Goal: Information Seeking & Learning: Learn about a topic

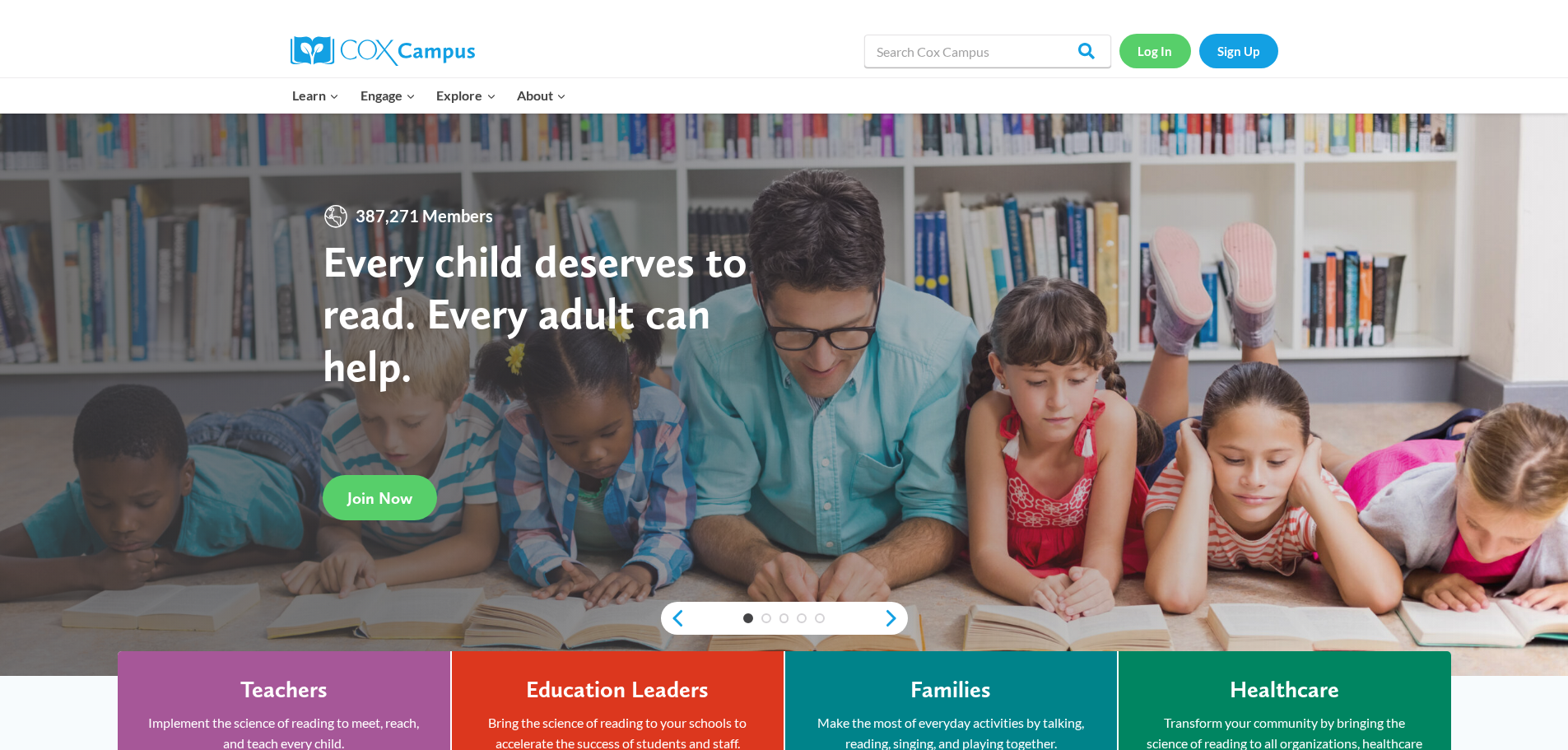
click at [1149, 54] on link "Log In" at bounding box center [1156, 51] width 72 height 34
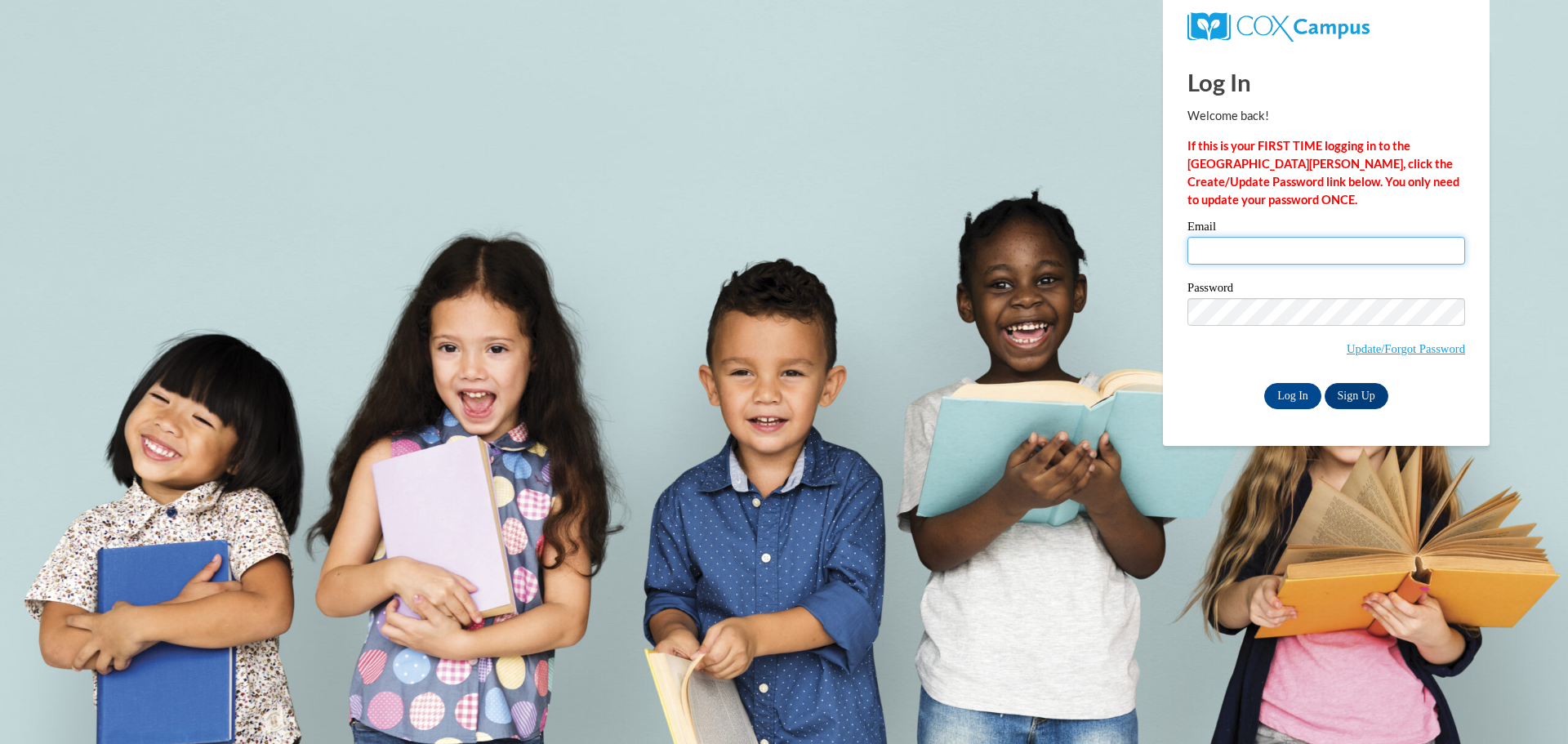
click at [1262, 246] on input "Email" at bounding box center [1326, 251] width 278 height 28
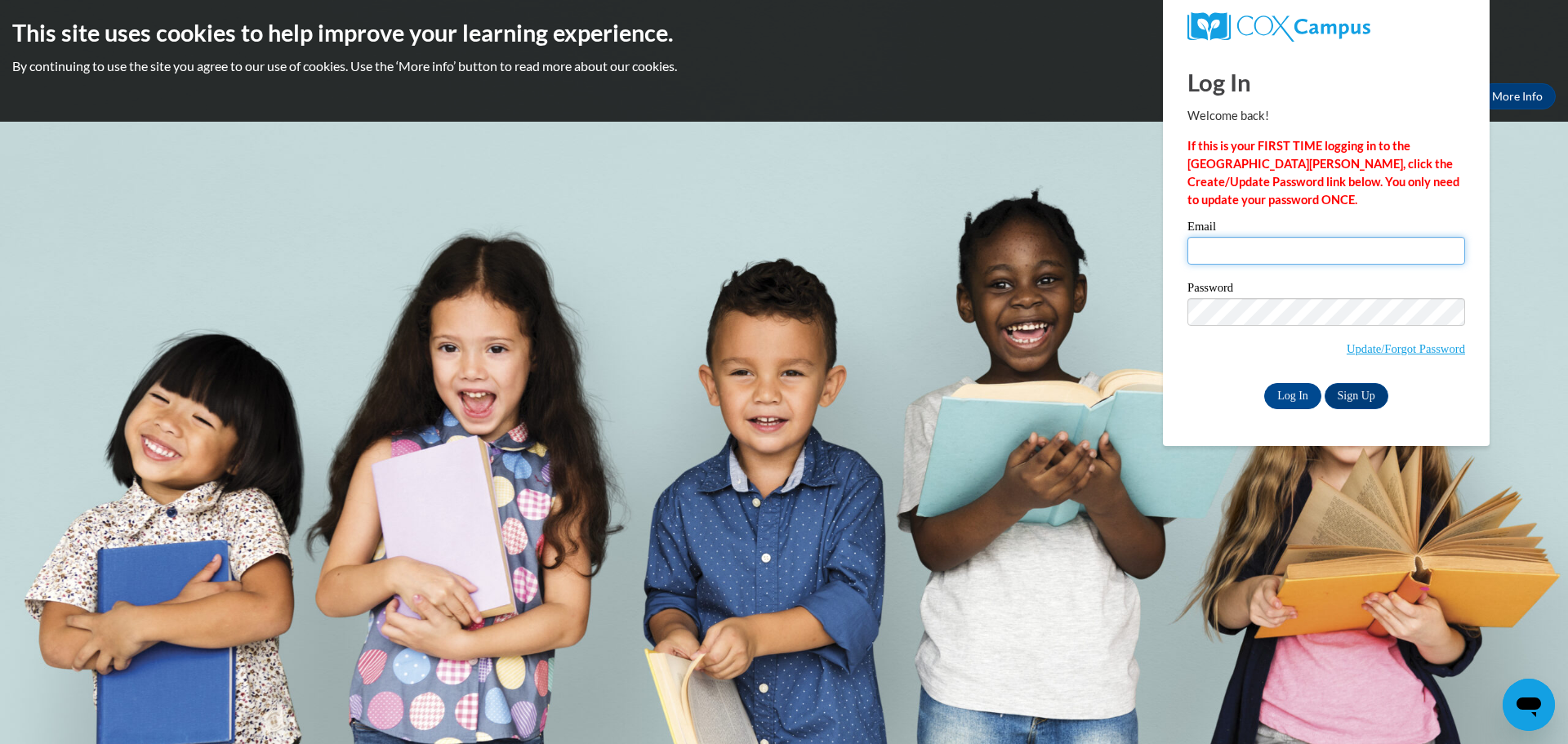
type input "tylerwhite@atkinson.k12.ga.us"
click at [1264, 383] on input "Log In" at bounding box center [1292, 395] width 57 height 26
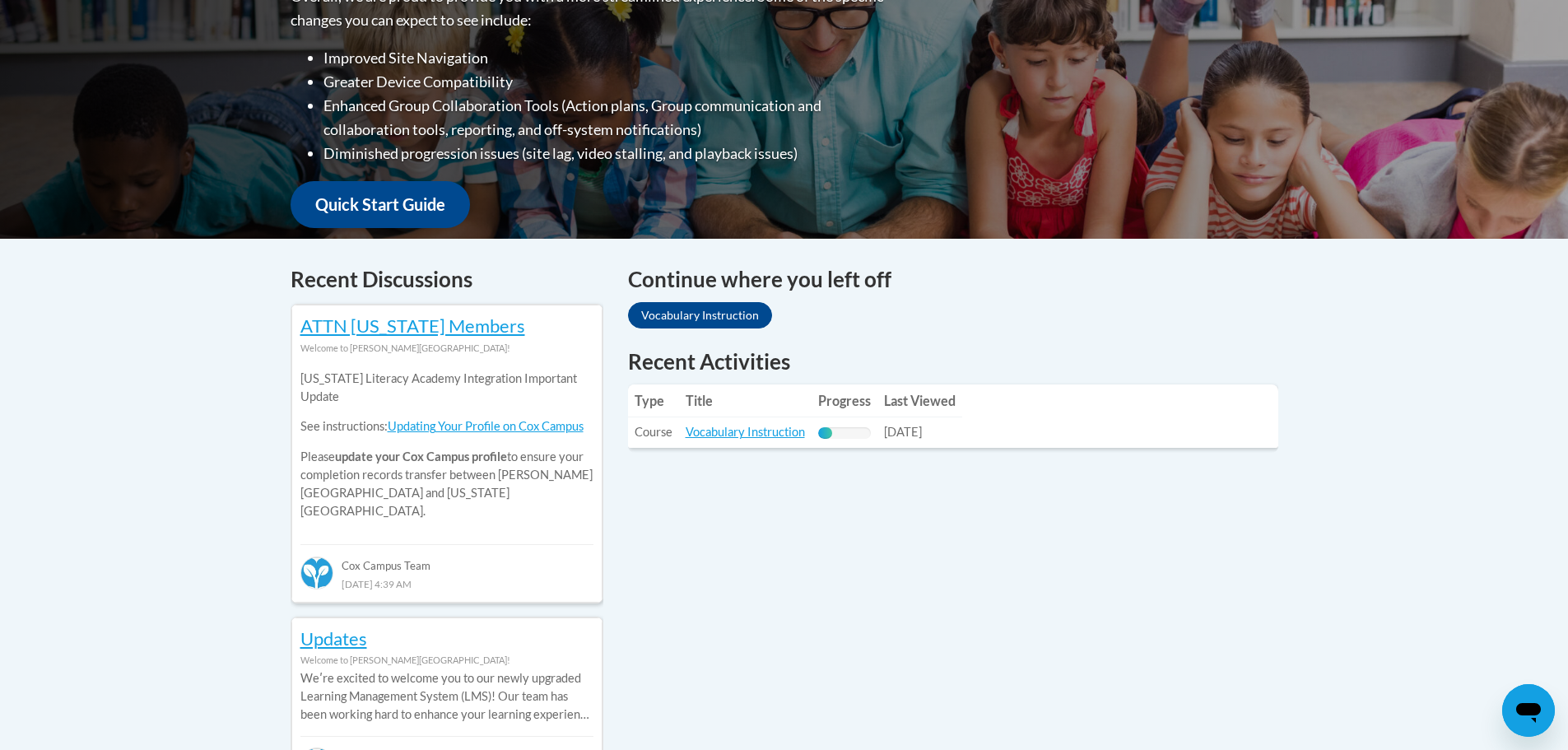
scroll to position [724, 0]
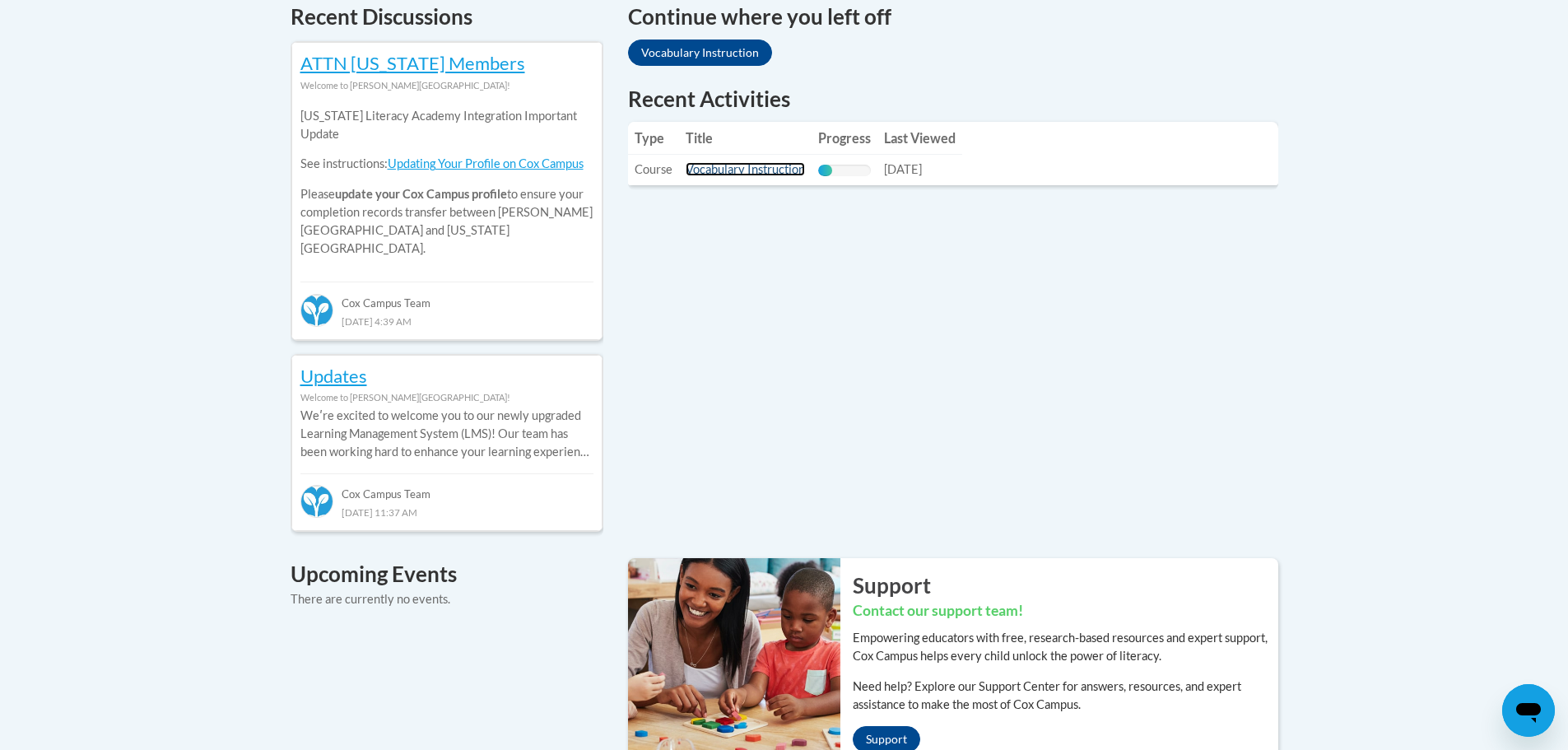
click at [741, 169] on link "Vocabulary Instruction" at bounding box center [746, 169] width 120 height 14
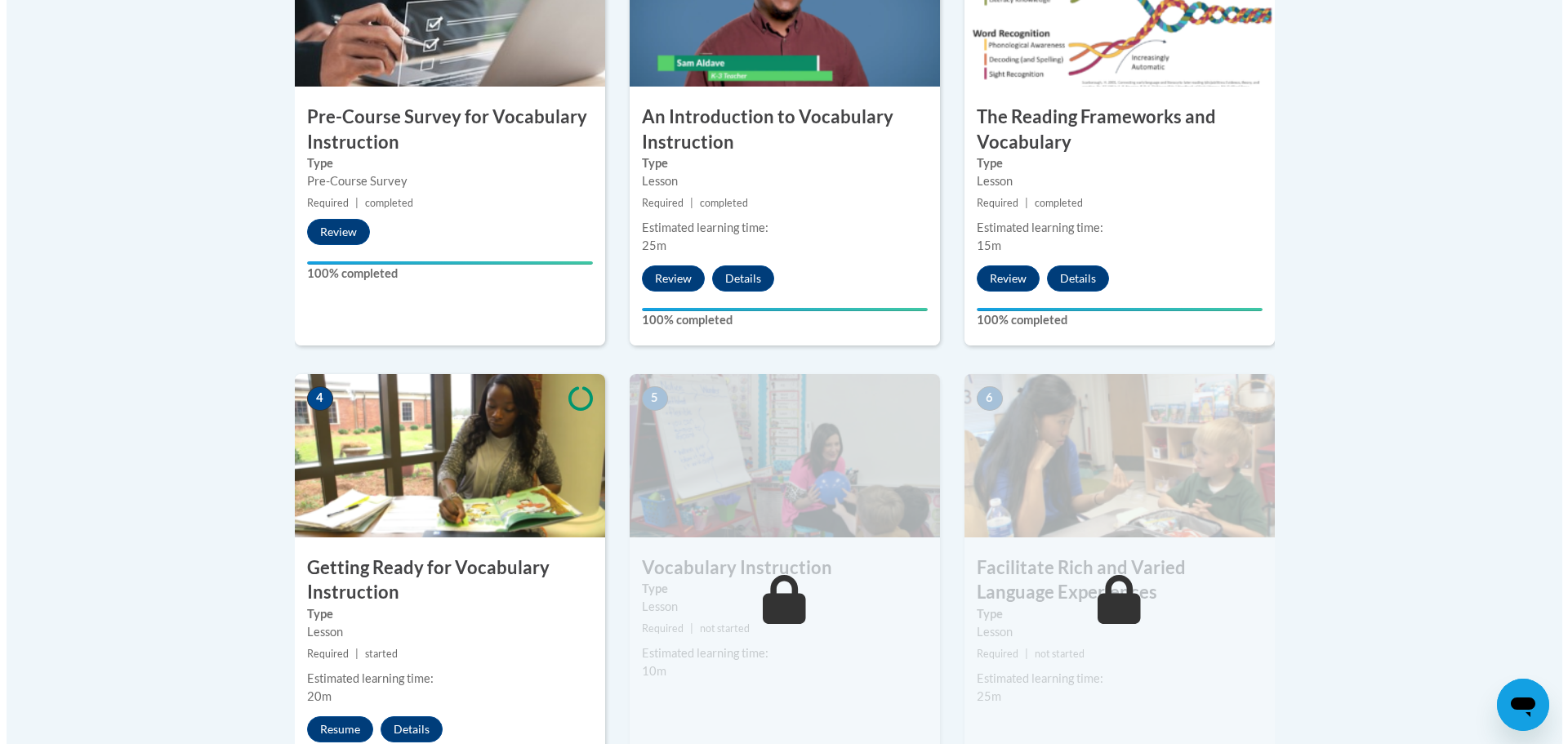
scroll to position [953, 0]
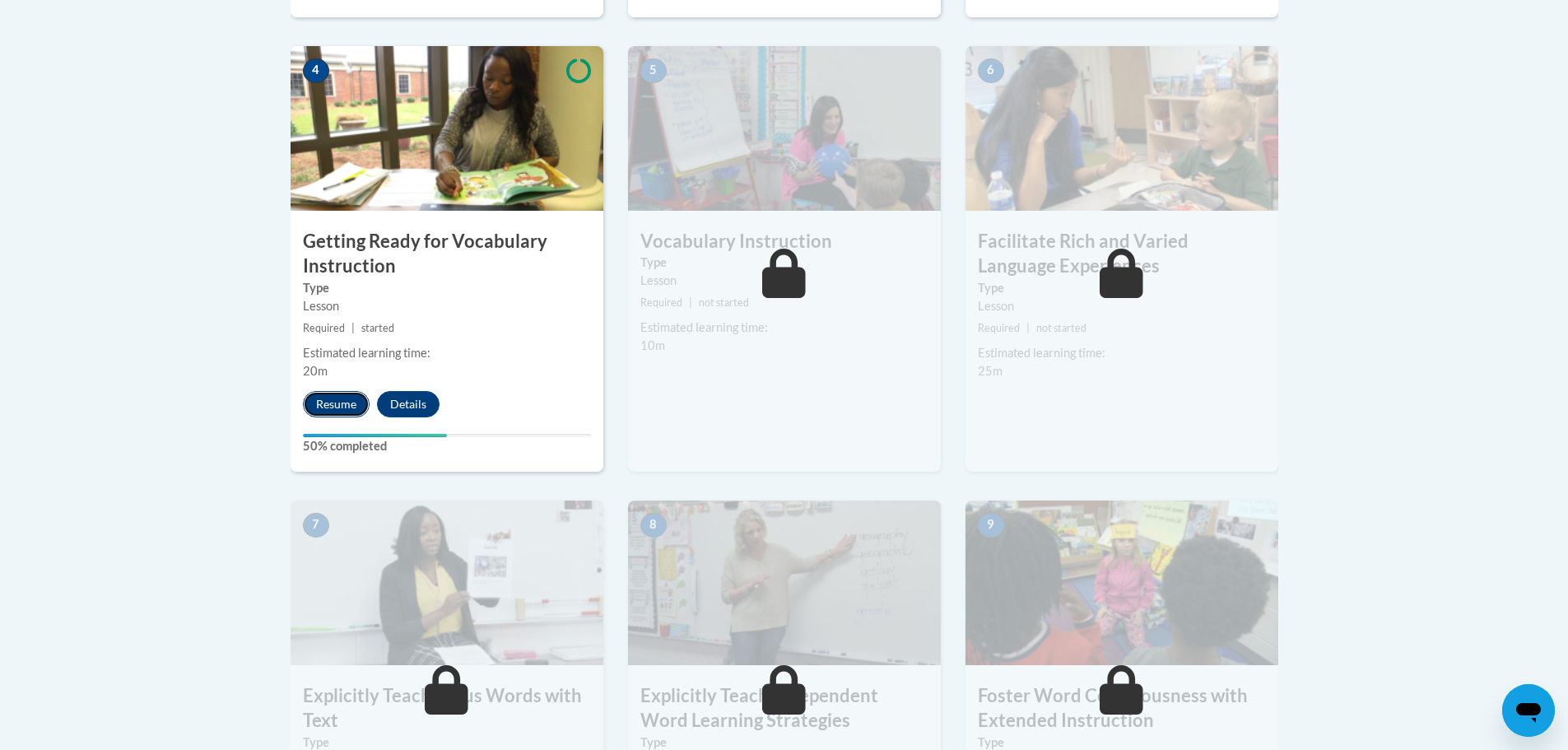
click at [333, 405] on button "Resume" at bounding box center [336, 403] width 67 height 26
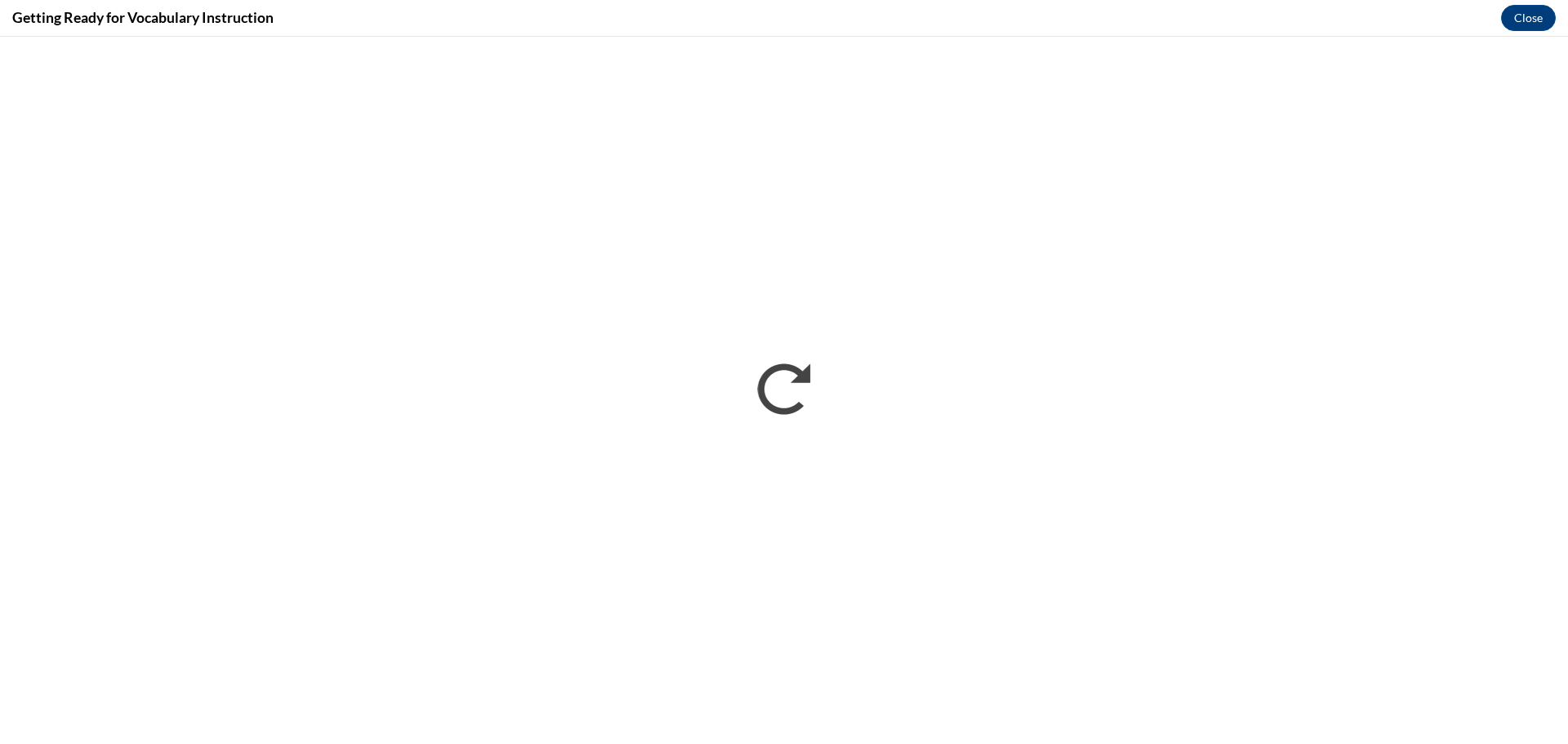
scroll to position [0, 0]
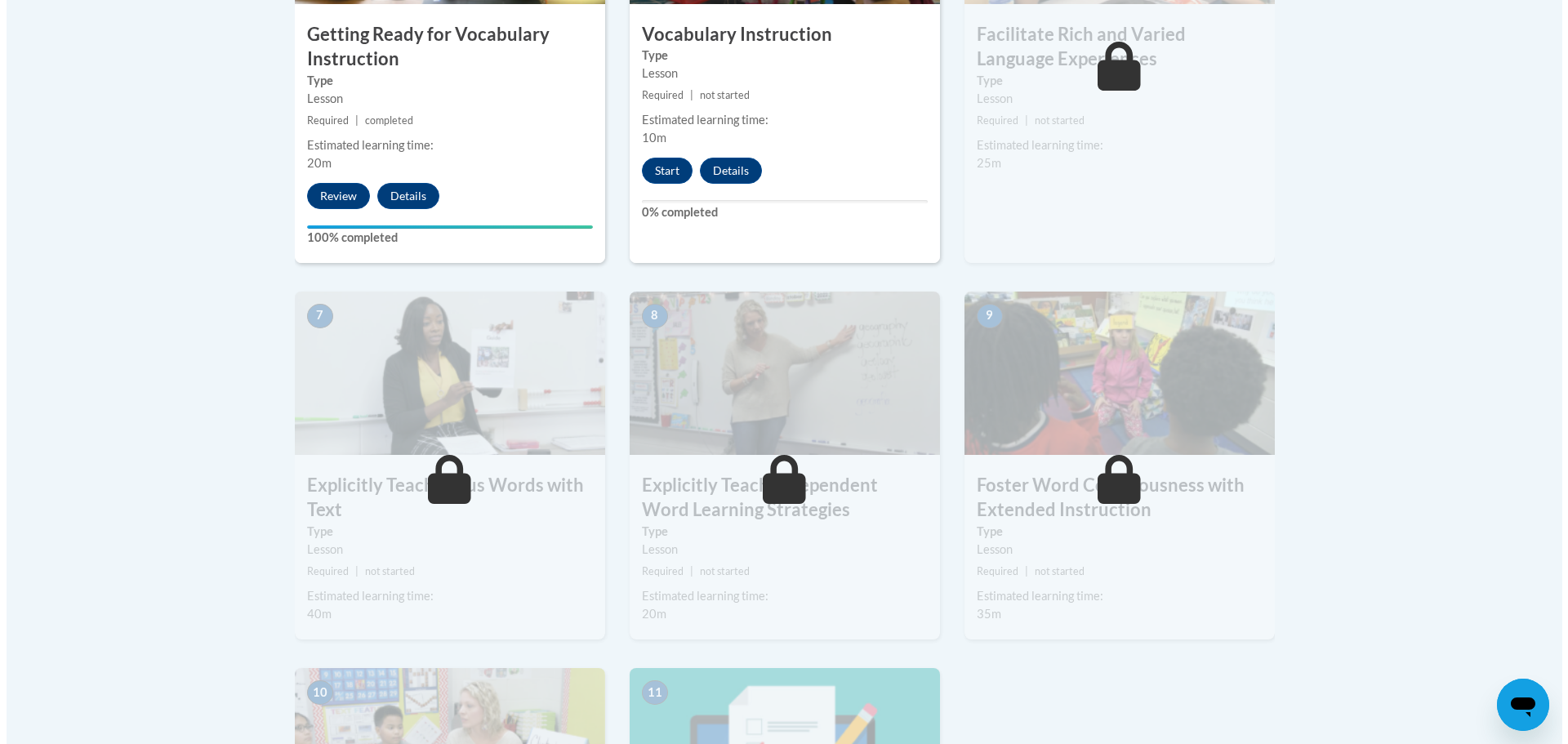
scroll to position [1176, 0]
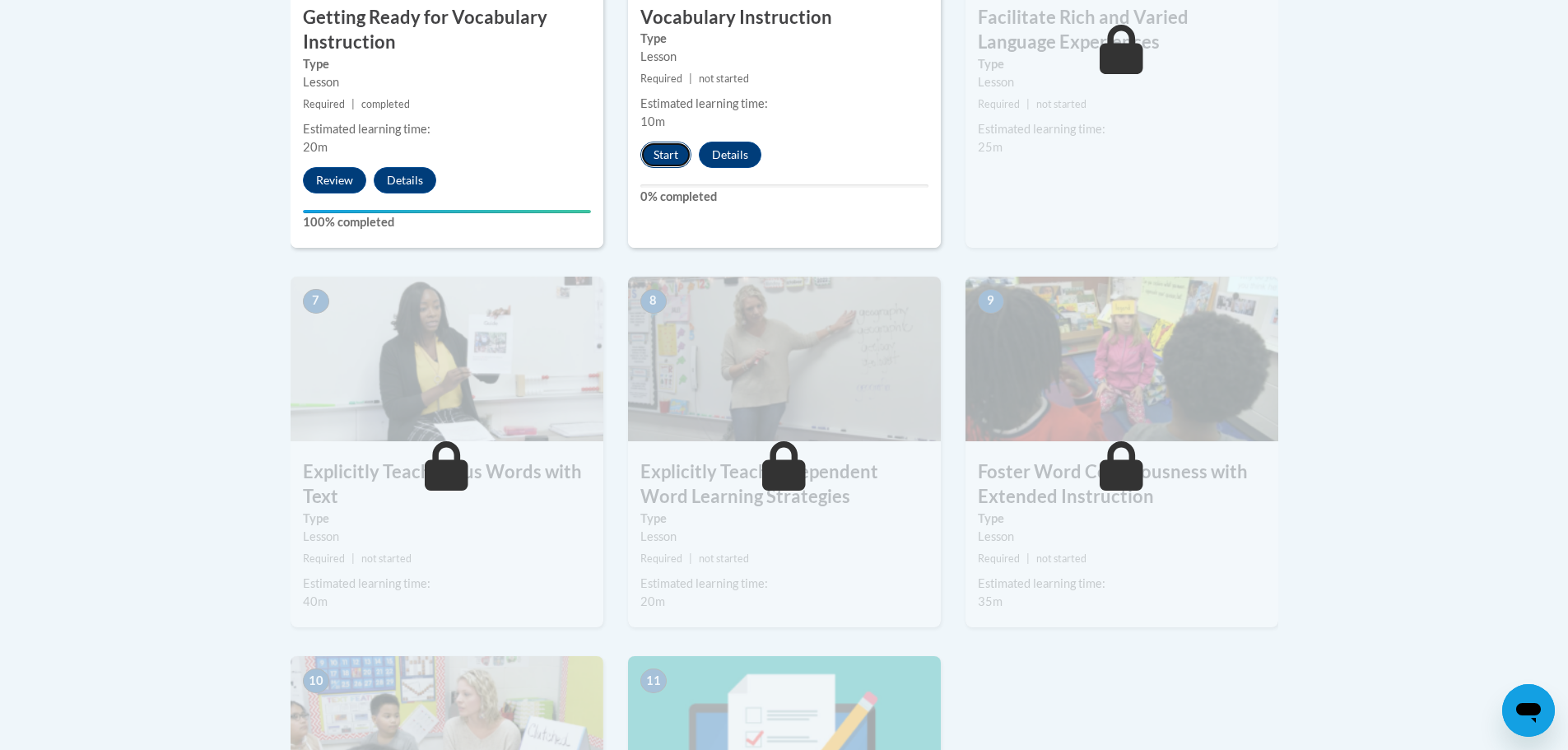
click at [674, 161] on button "Start" at bounding box center [666, 154] width 52 height 26
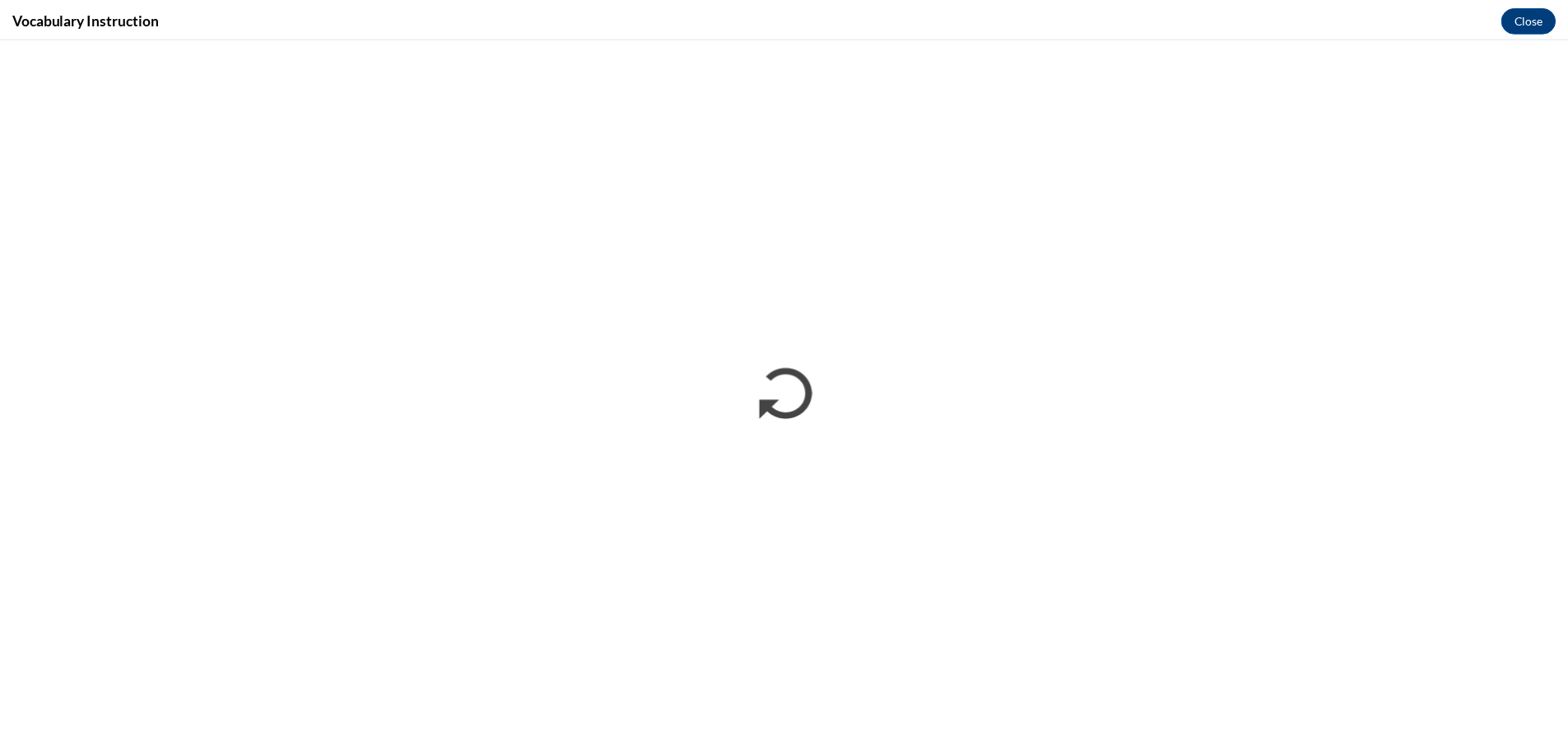
scroll to position [0, 0]
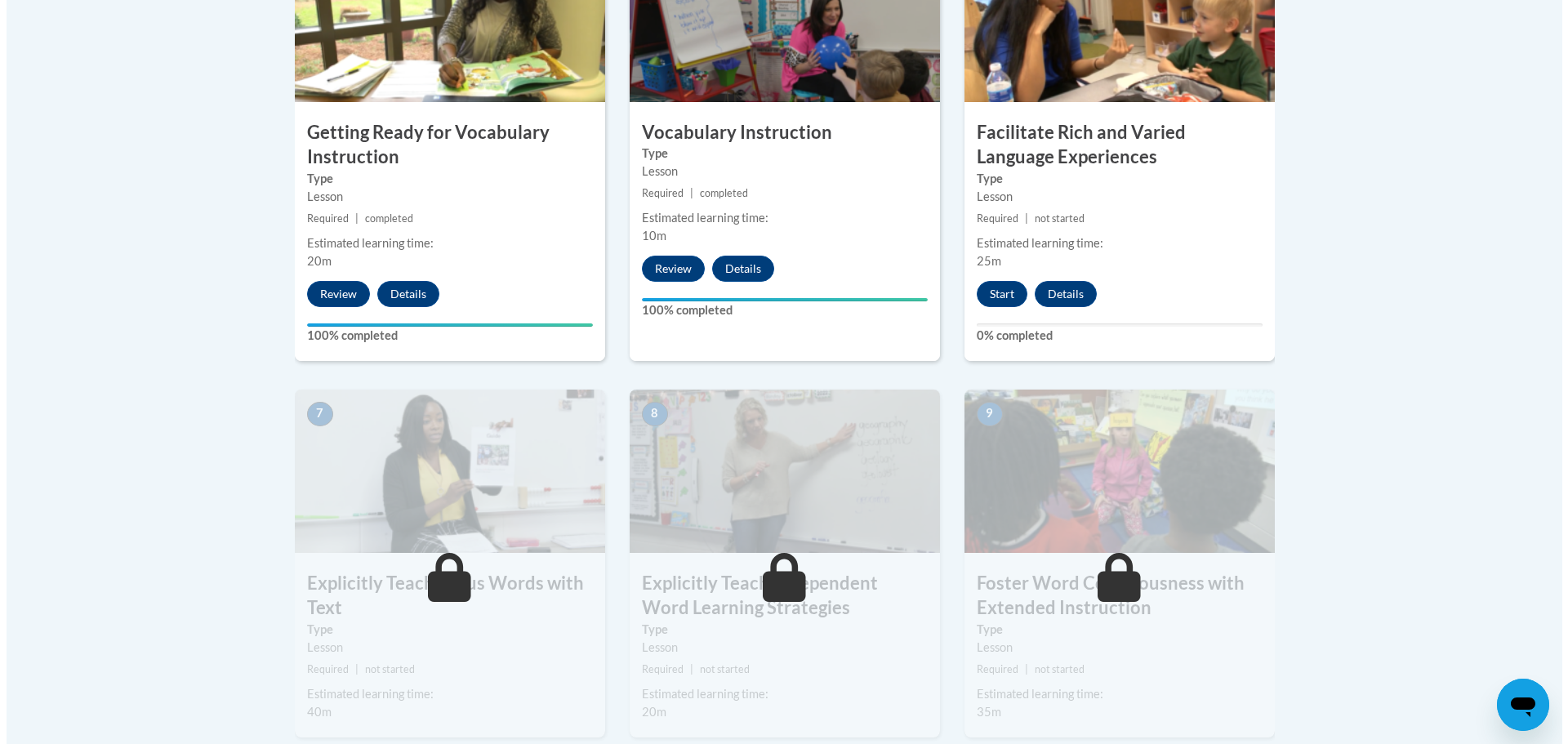
scroll to position [1075, 0]
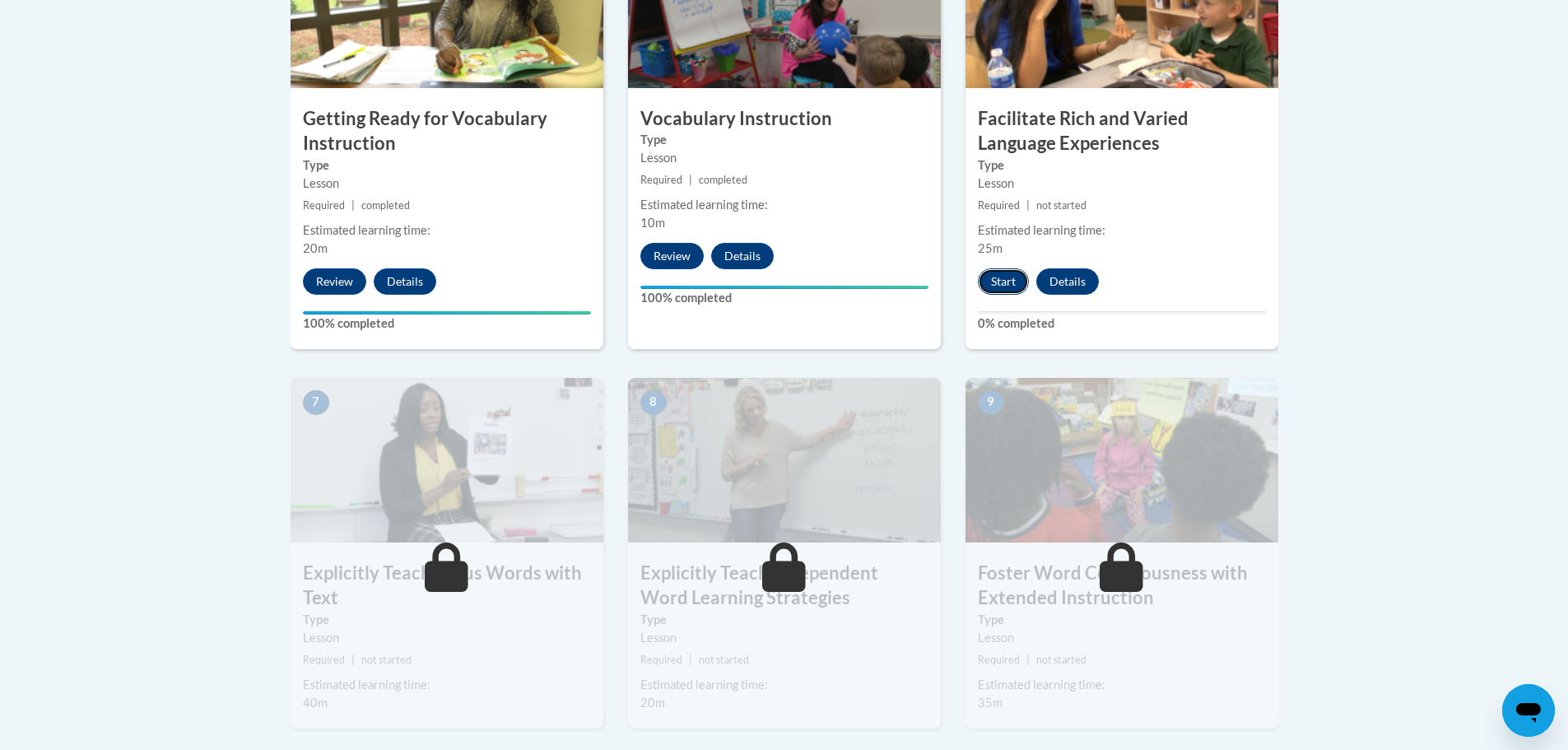
click at [987, 284] on button "Start" at bounding box center [1003, 281] width 52 height 26
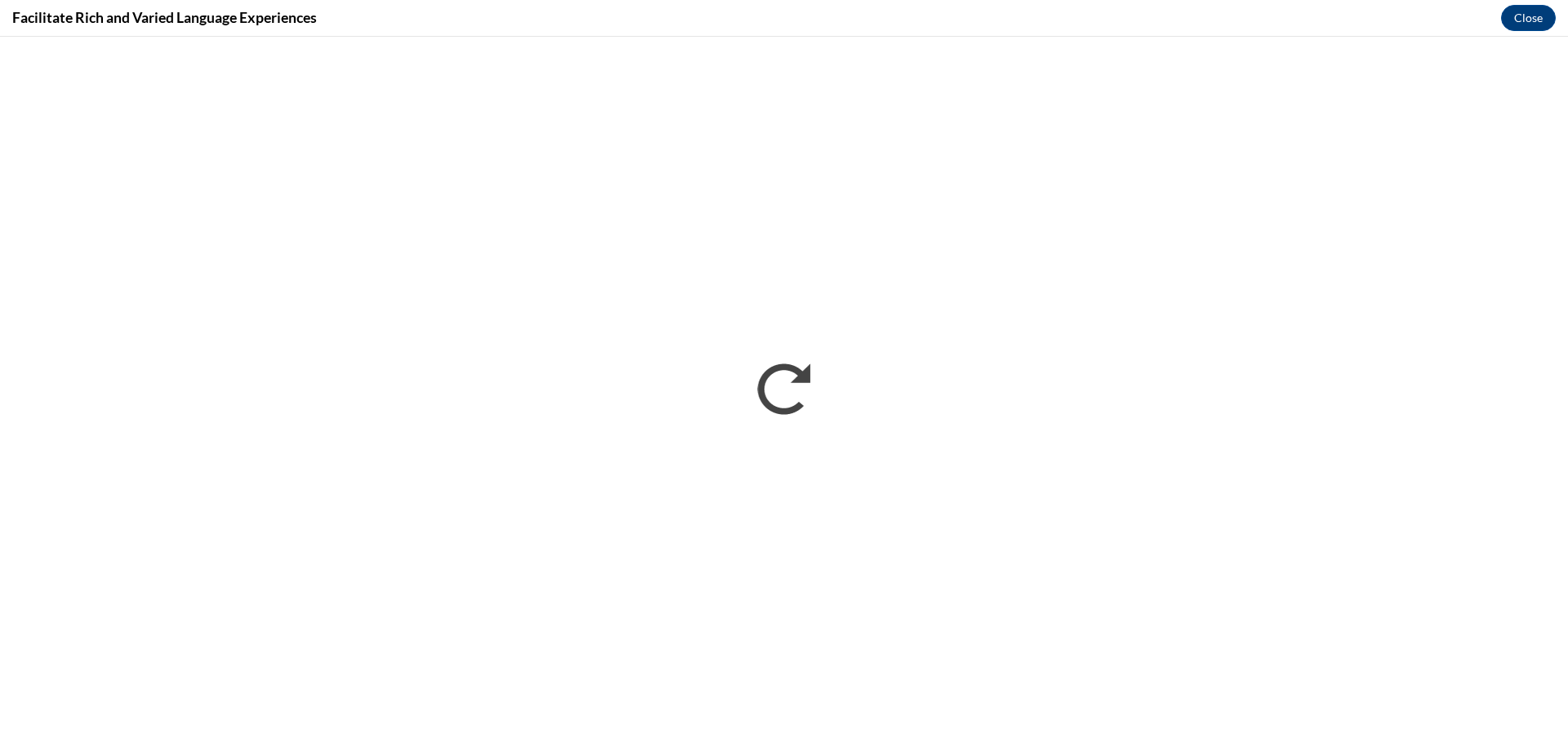
scroll to position [0, 0]
